Goal: Find contact information: Find contact information

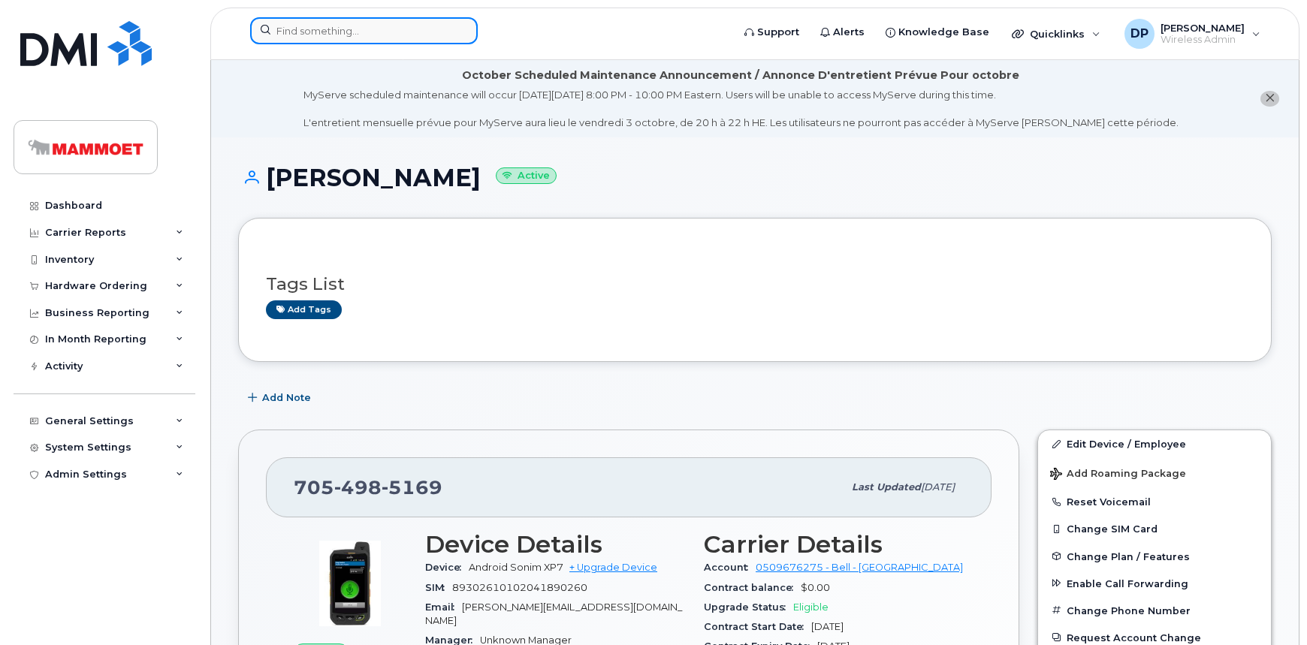
click at [323, 40] on input at bounding box center [364, 30] width 228 height 27
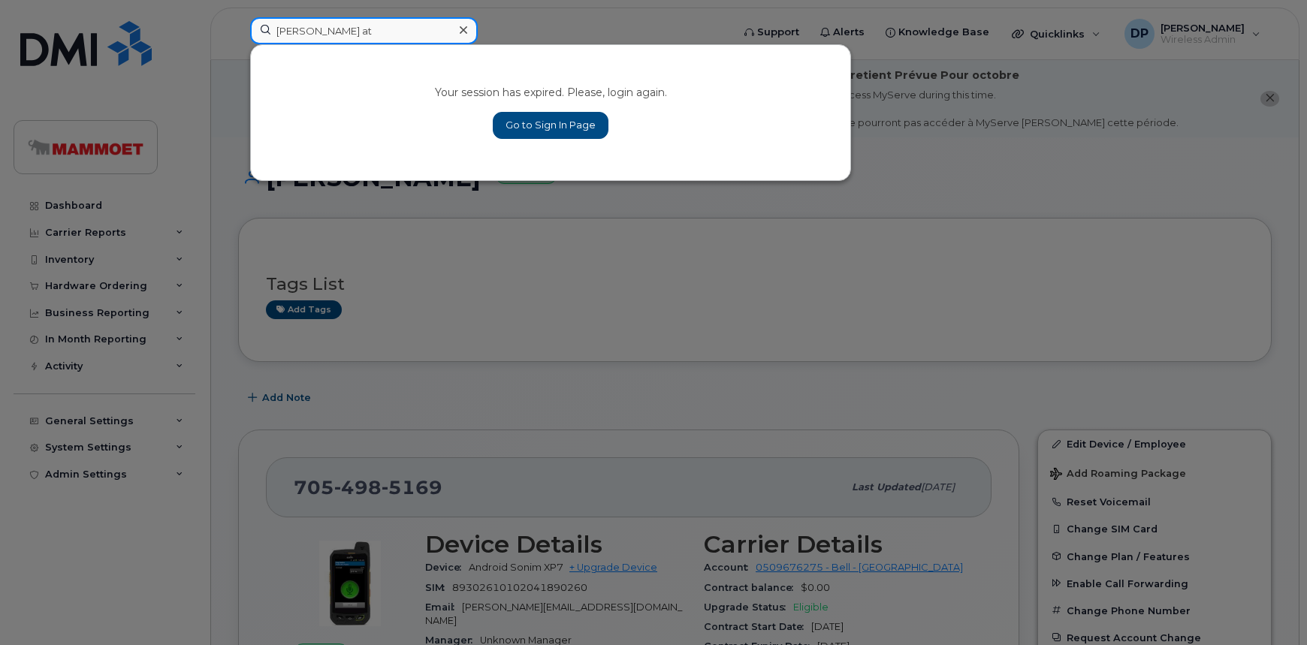
type input "scott at"
click at [526, 117] on link "Go to Sign In Page" at bounding box center [551, 125] width 116 height 27
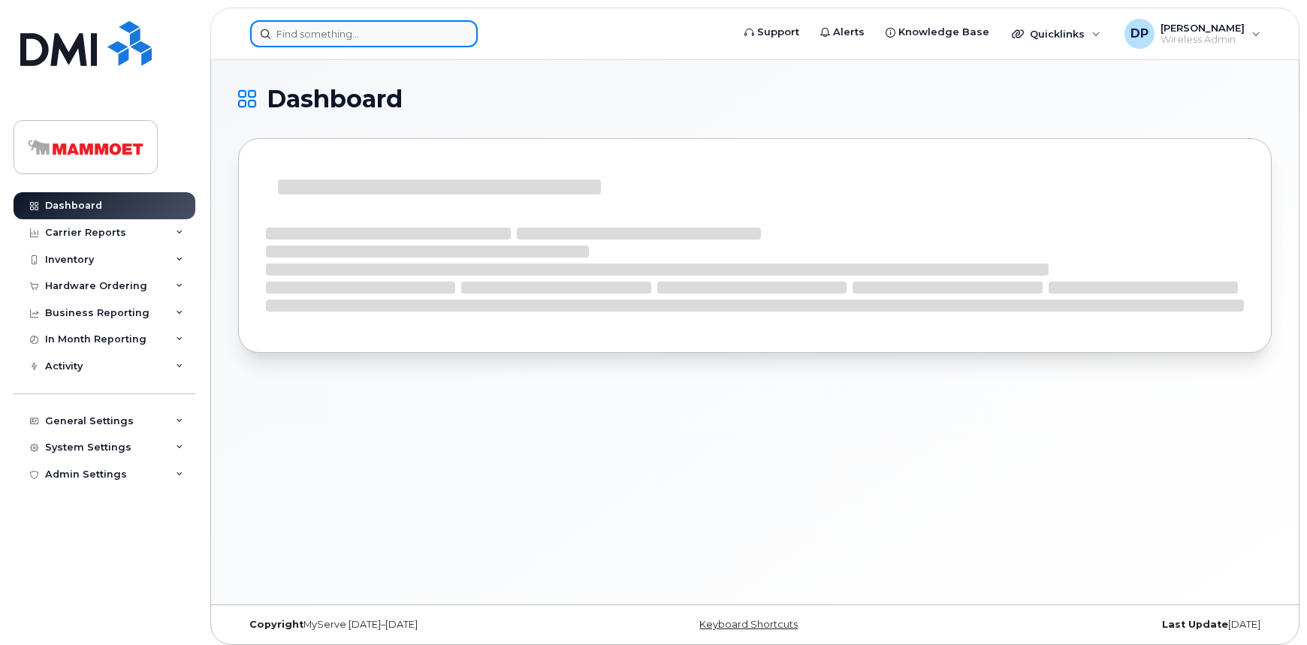
click at [293, 38] on input at bounding box center [364, 33] width 228 height 27
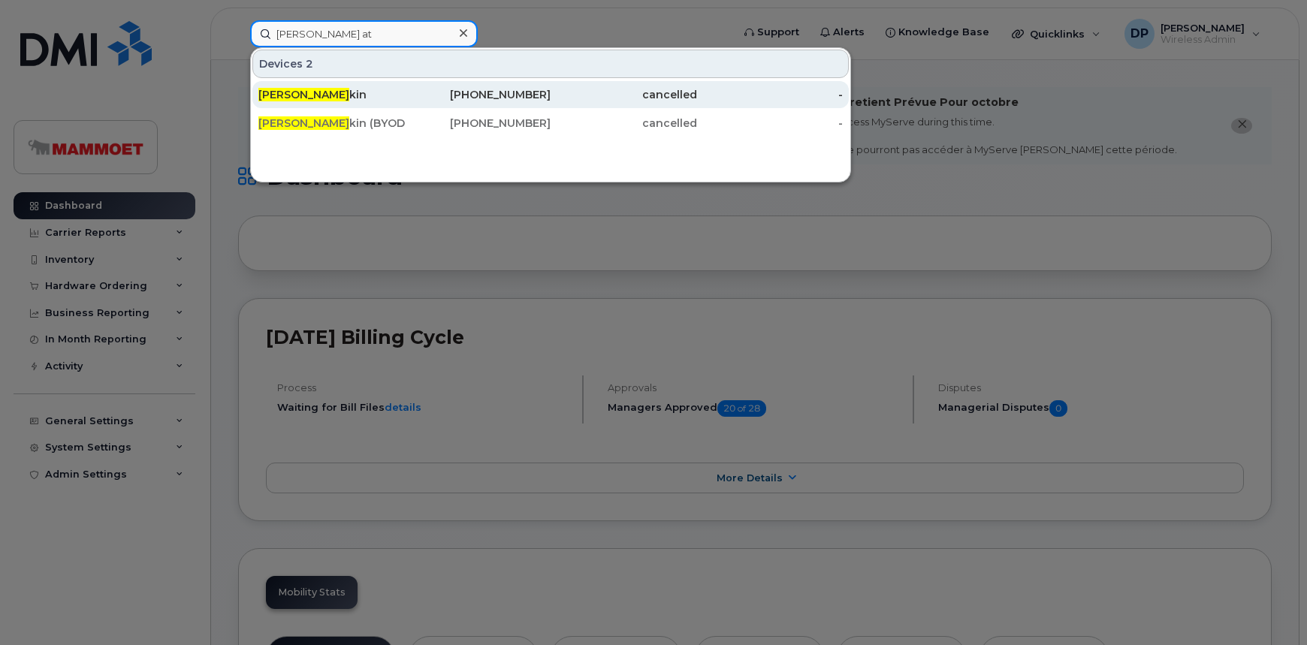
type input "[PERSON_NAME] at"
click at [430, 95] on div "[PHONE_NUMBER]" at bounding box center [478, 94] width 146 height 15
